Goal: Information Seeking & Learning: Learn about a topic

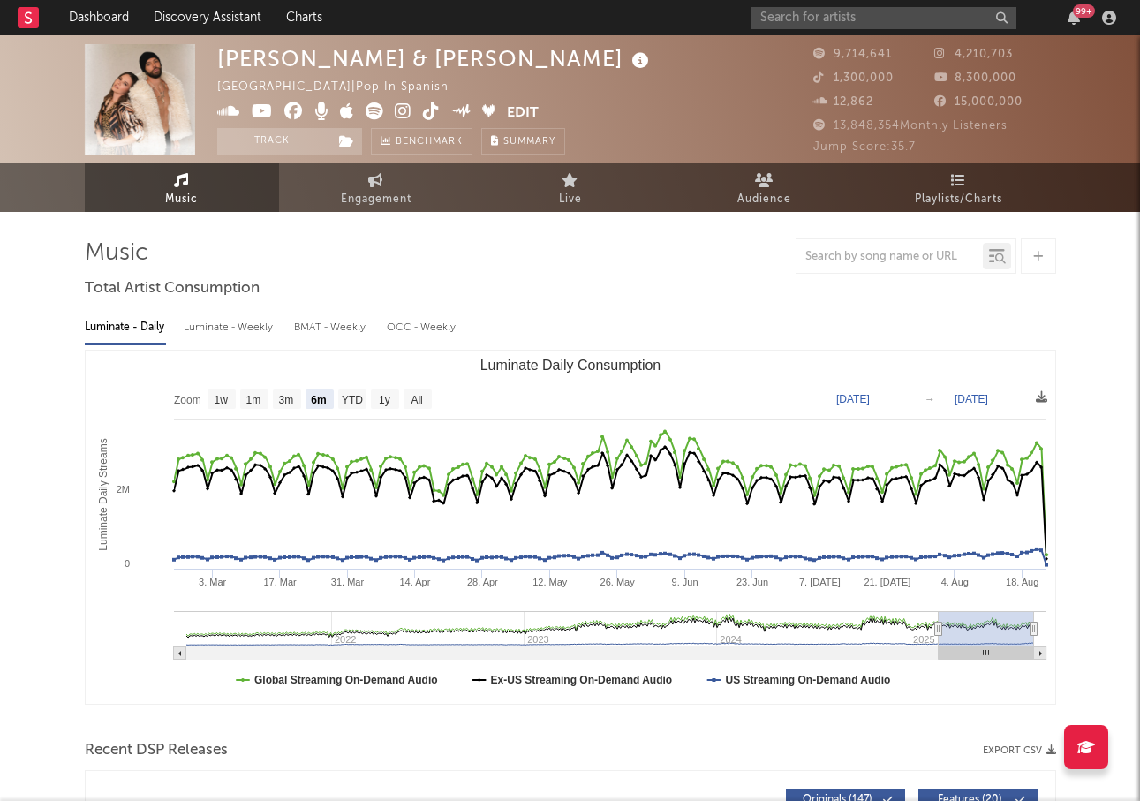
select select "6m"
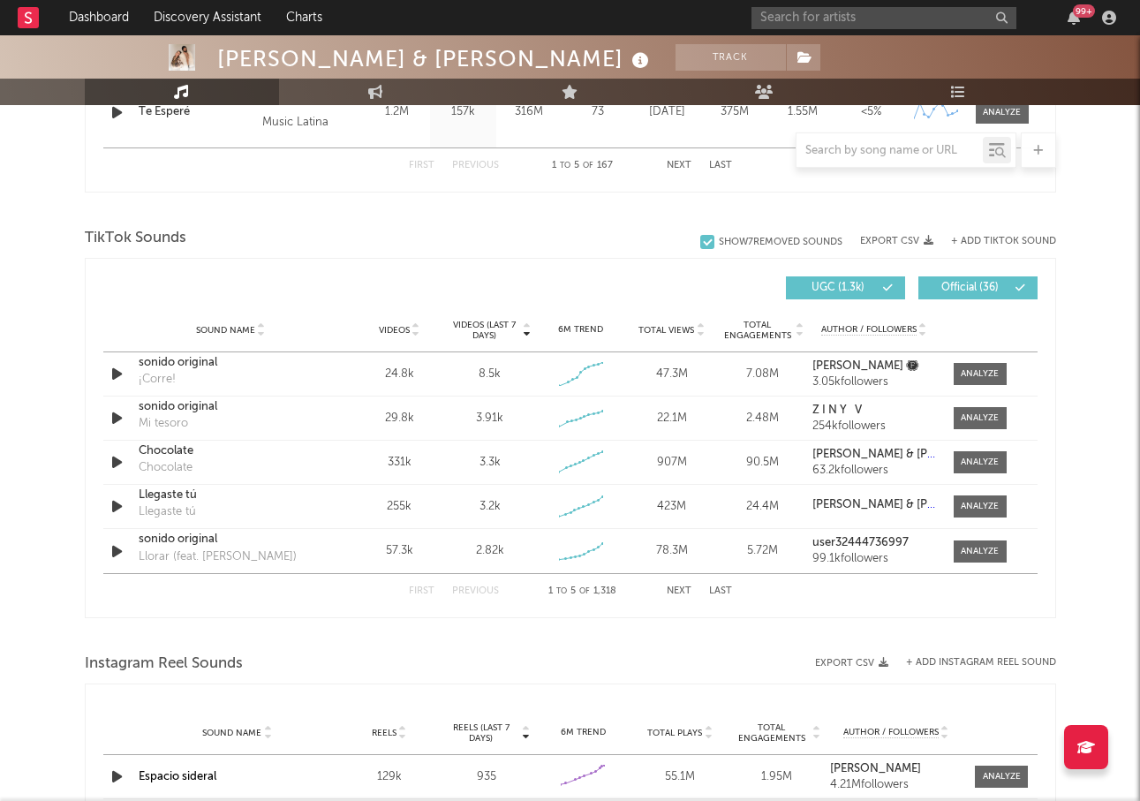
scroll to position [1102, 0]
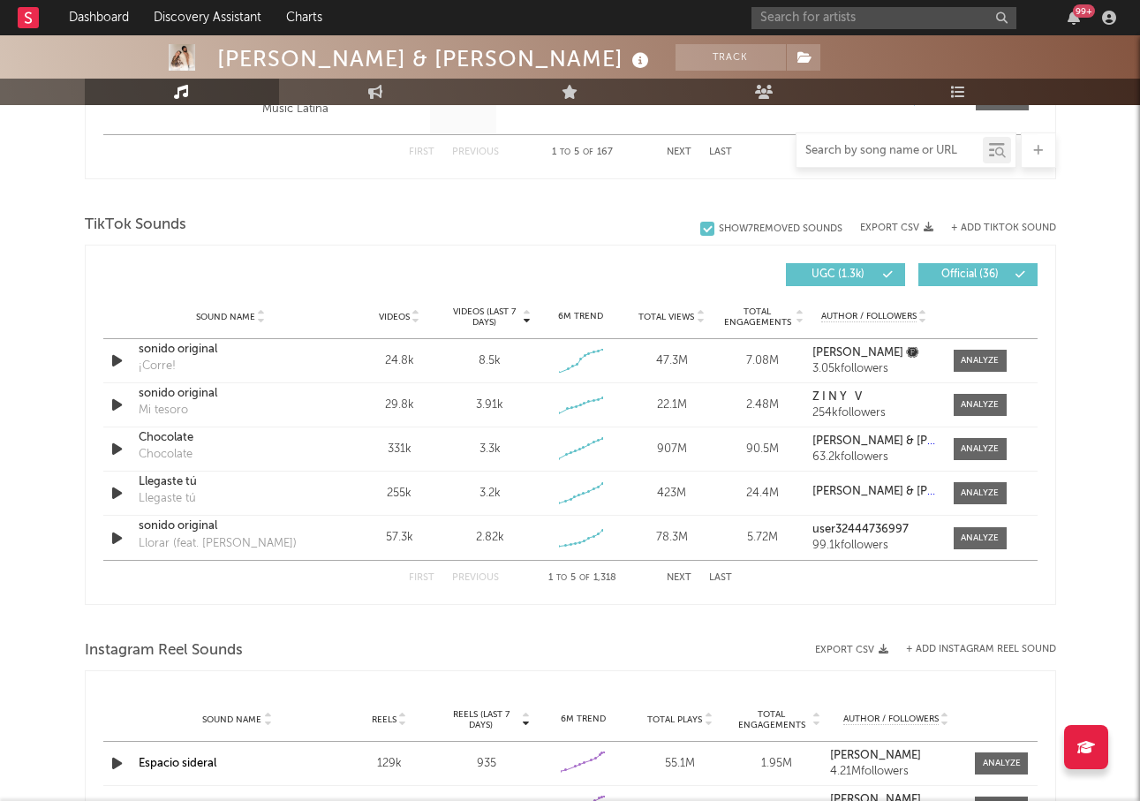
click at [868, 155] on input "text" at bounding box center [890, 151] width 186 height 14
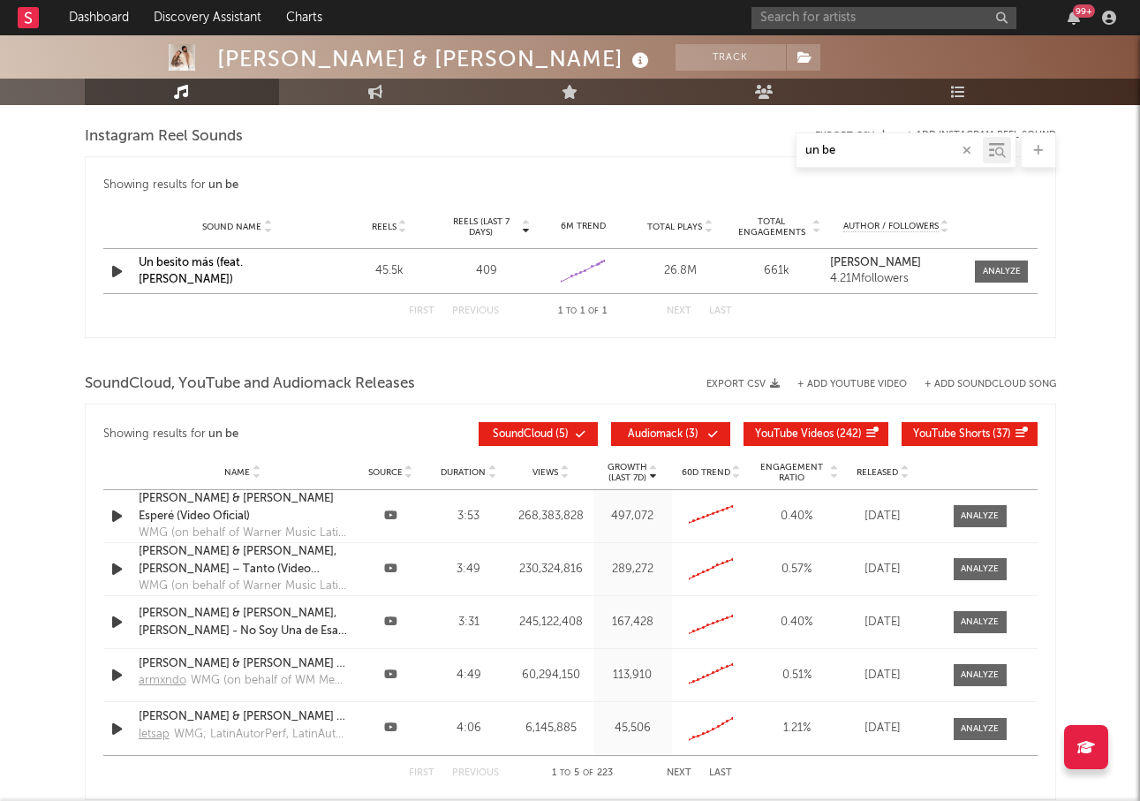
scroll to position [1657, 0]
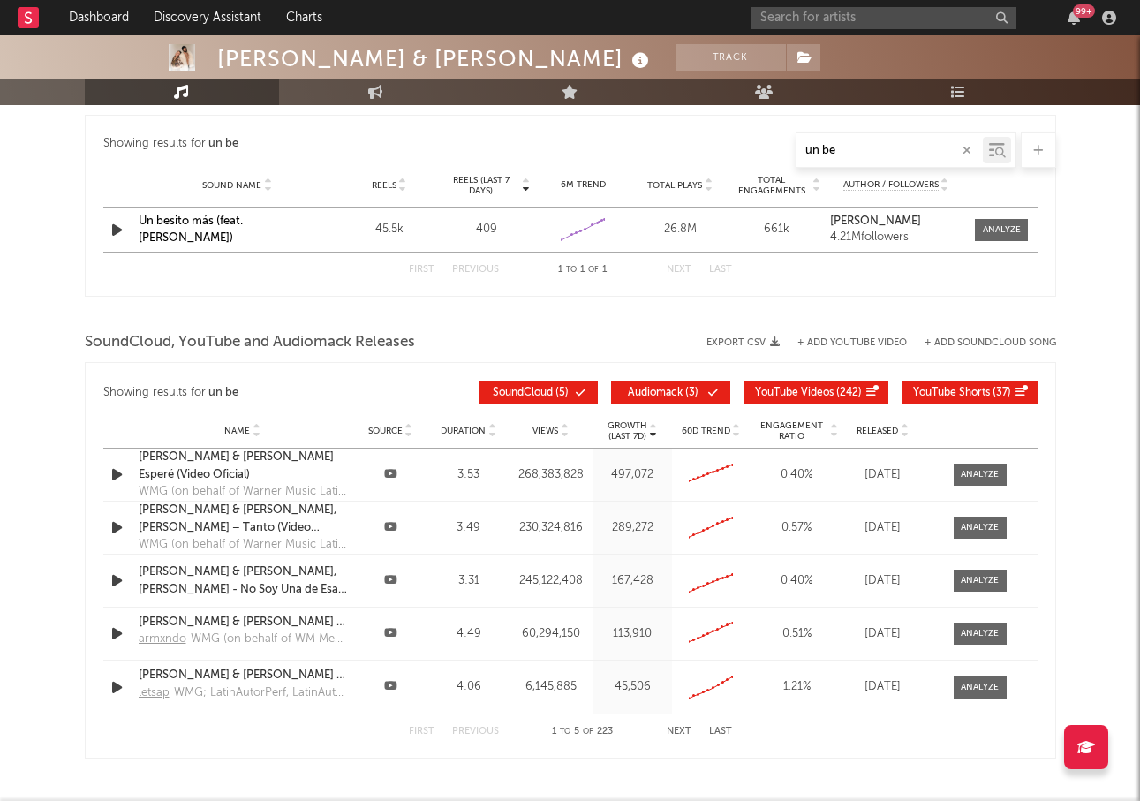
type input "un be"
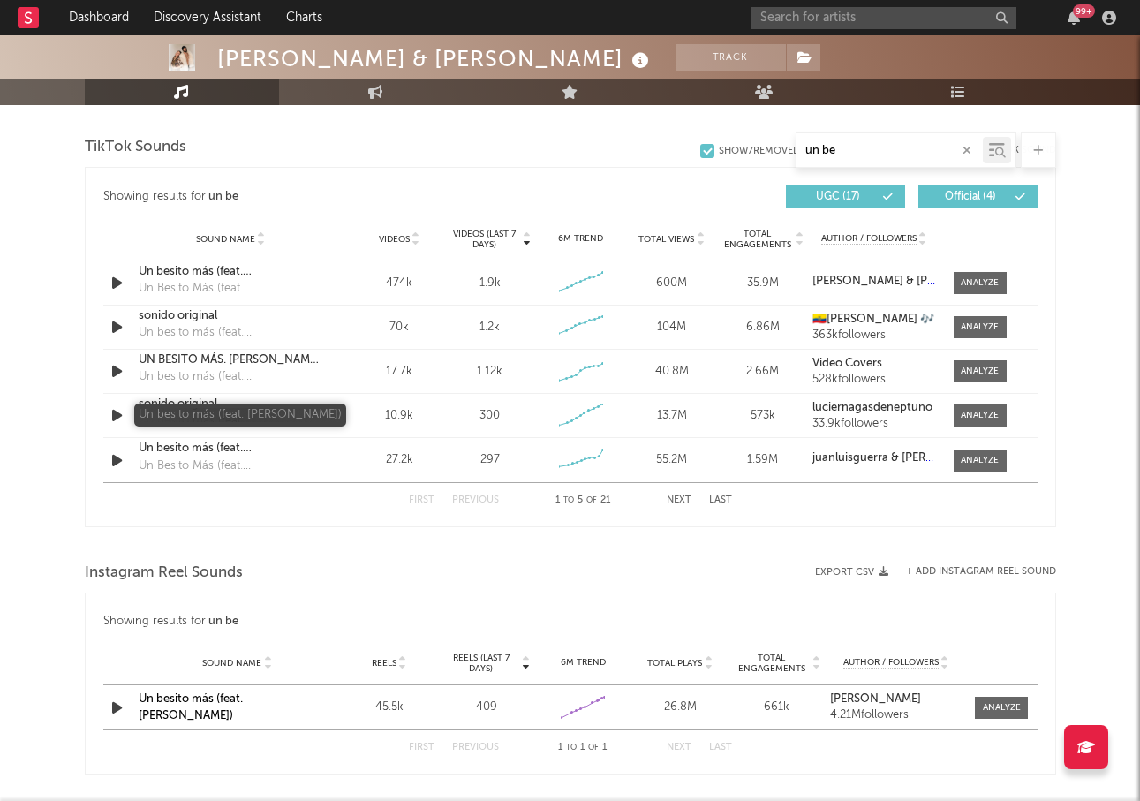
scroll to position [1155, 0]
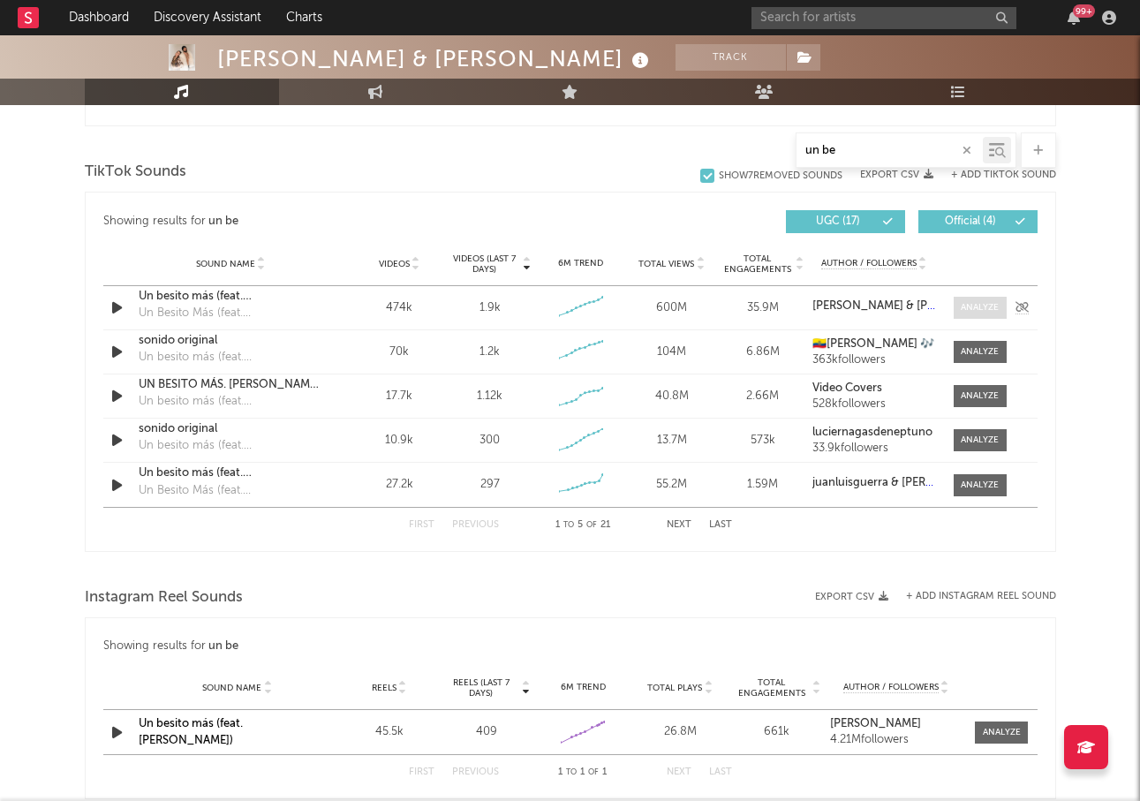
click at [985, 310] on div at bounding box center [980, 307] width 38 height 13
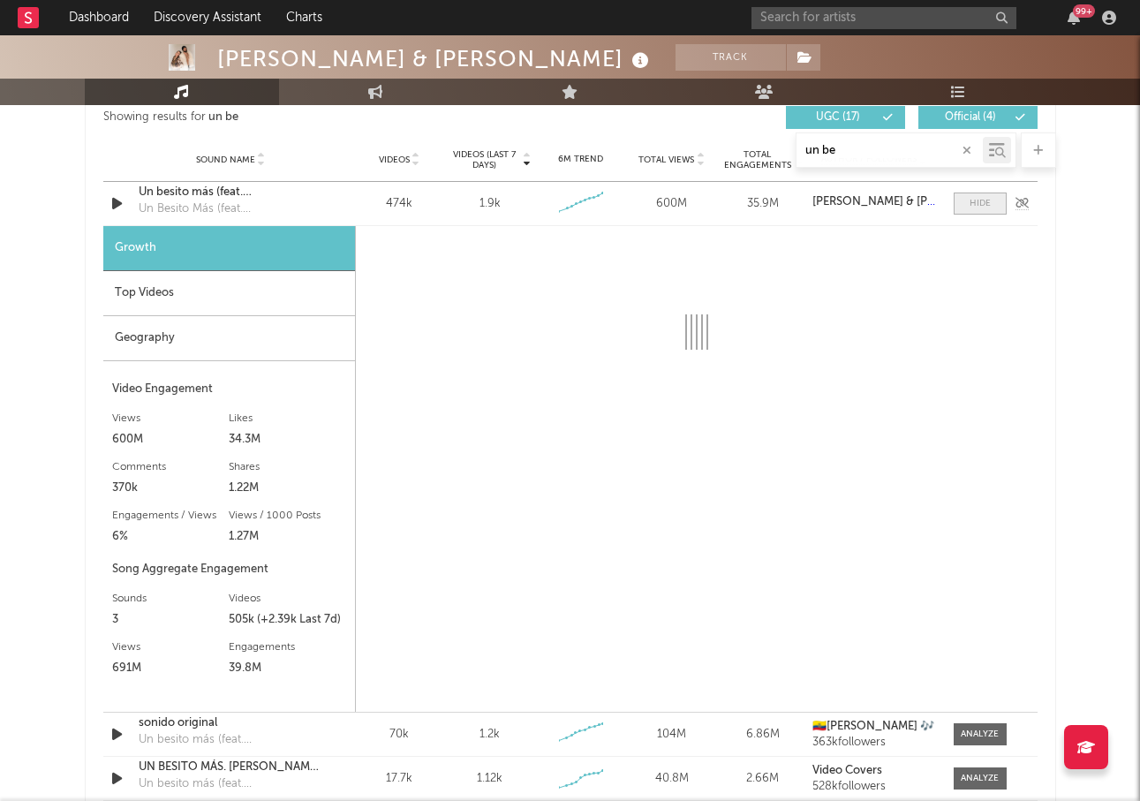
scroll to position [1240, 0]
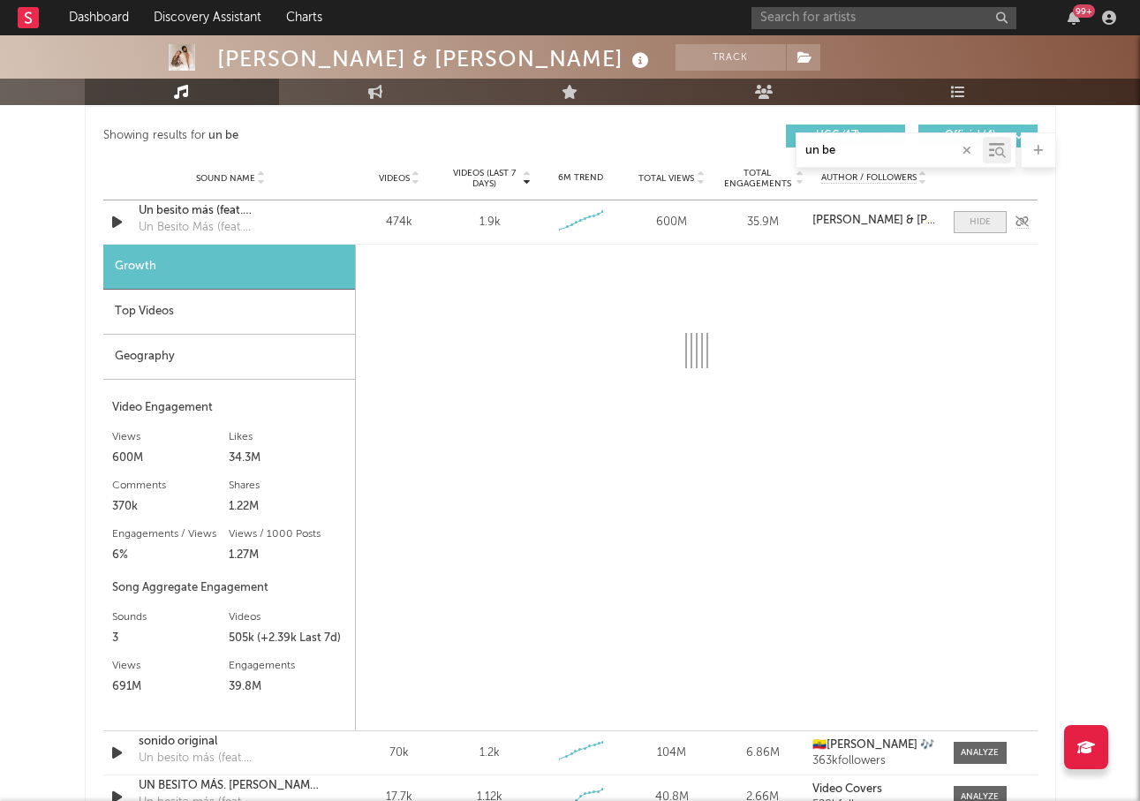
select select "6m"
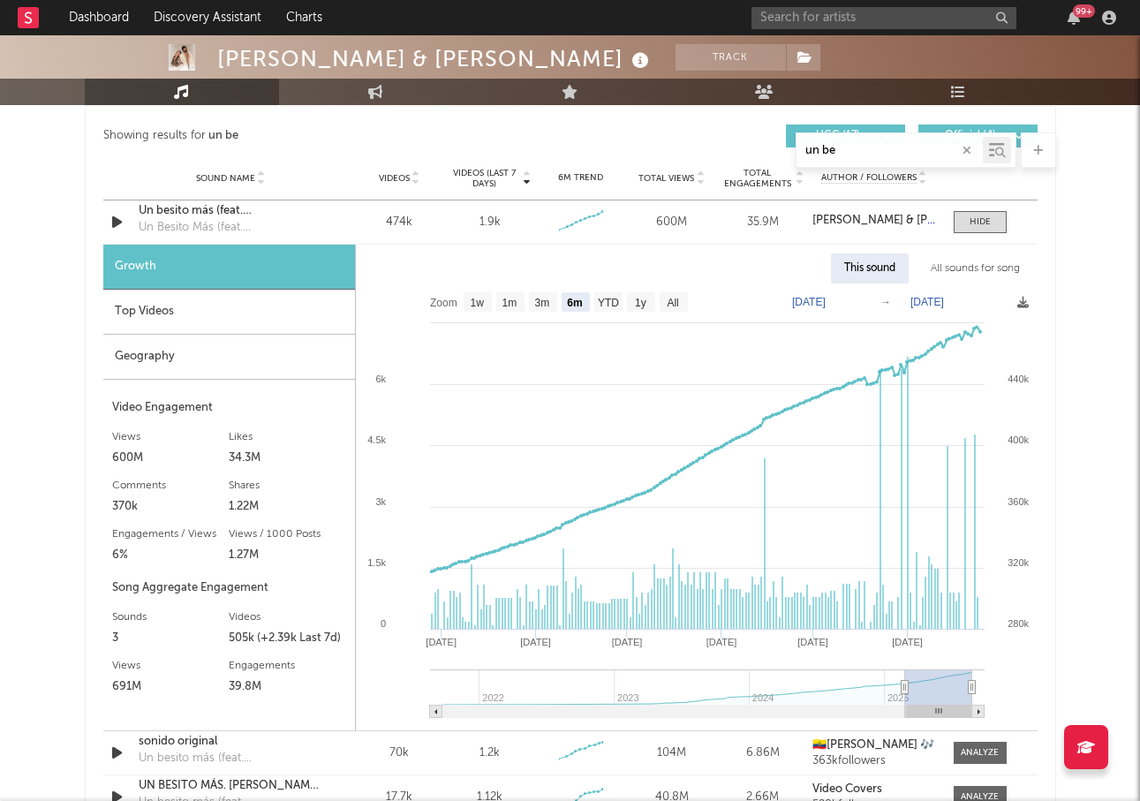
click at [957, 269] on div "All sounds for song" at bounding box center [976, 269] width 116 height 30
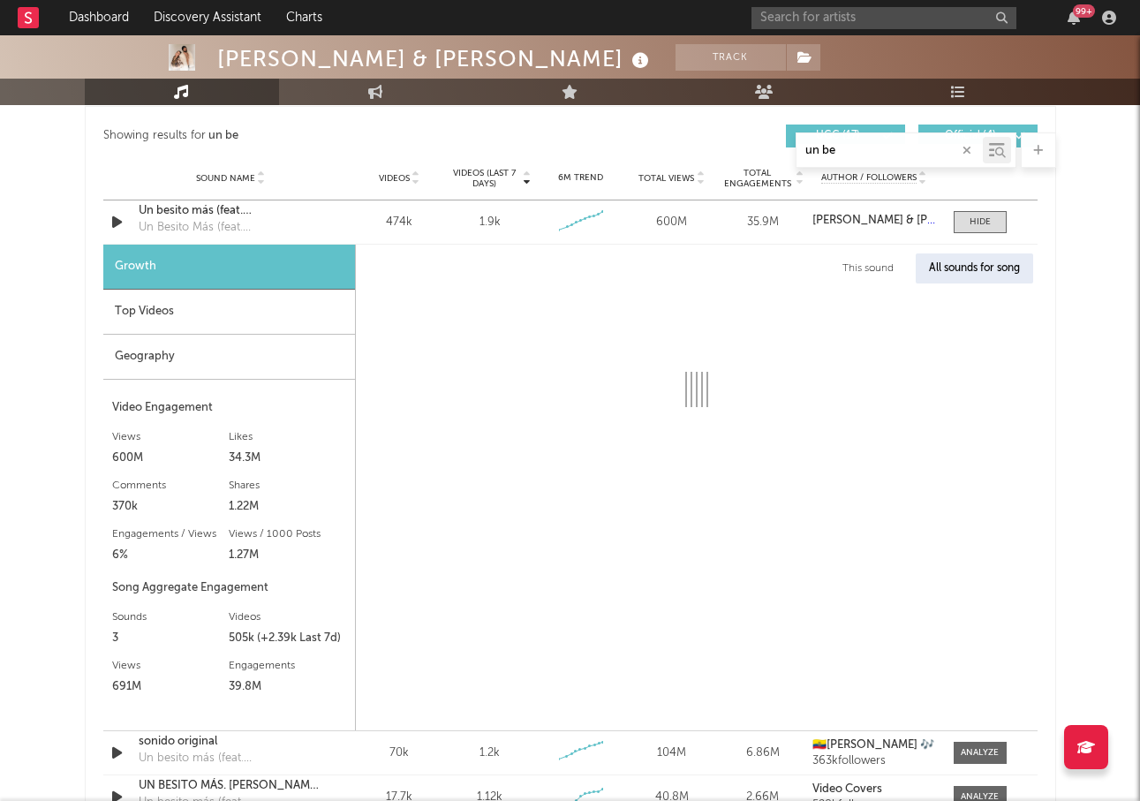
select select "1w"
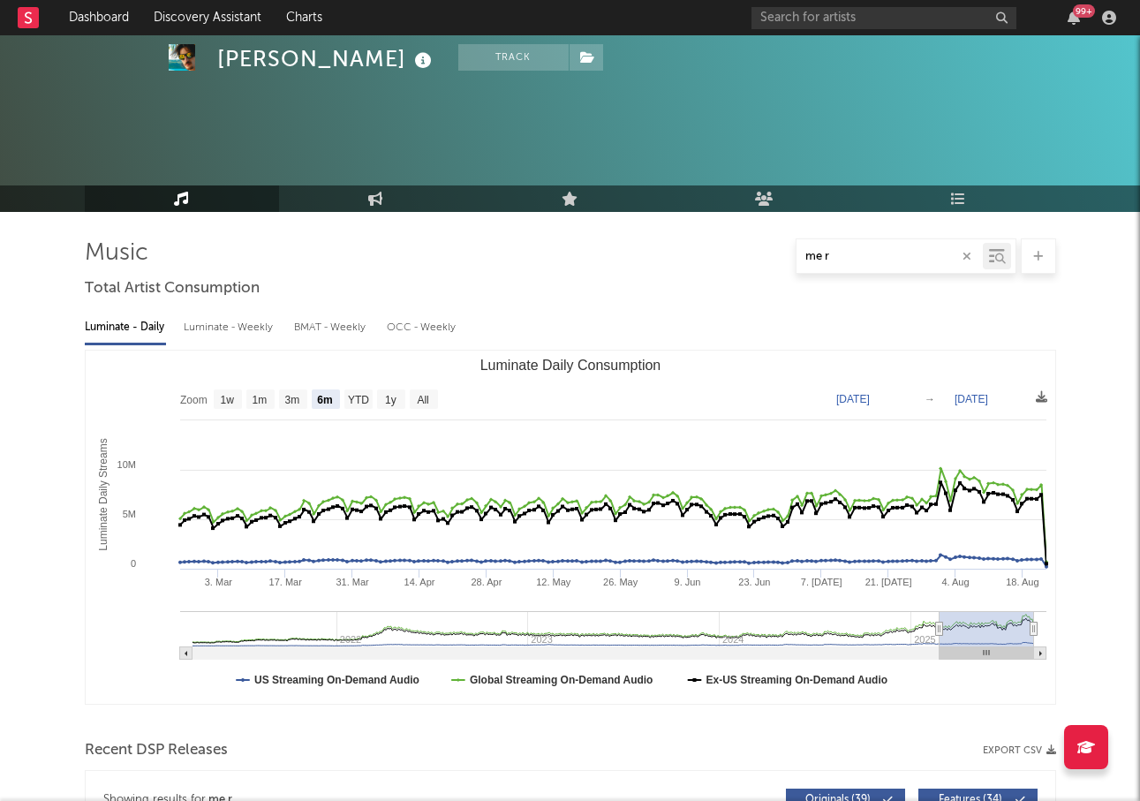
select select "6m"
select select "1w"
select select "All"
